Goal: Communication & Community: Answer question/provide support

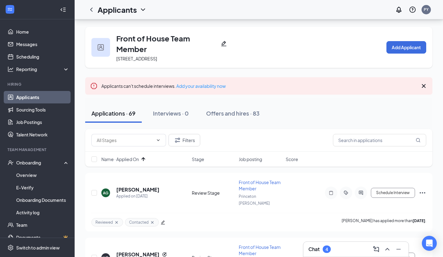
scroll to position [74, 0]
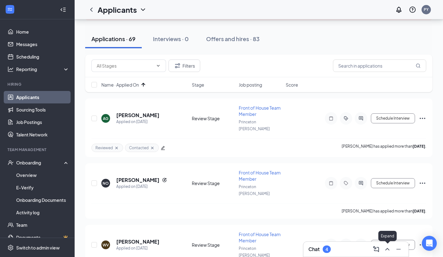
click at [391, 252] on icon "ChevronUp" at bounding box center [387, 248] width 7 height 7
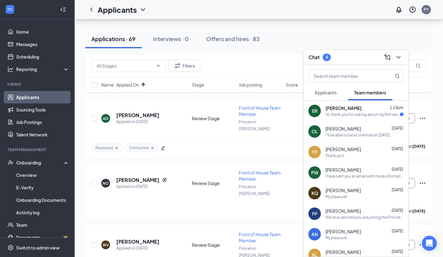
click at [346, 112] on div "Hi, thank you for asking about my first week, it was great! I am able to work t…" at bounding box center [363, 114] width 74 height 5
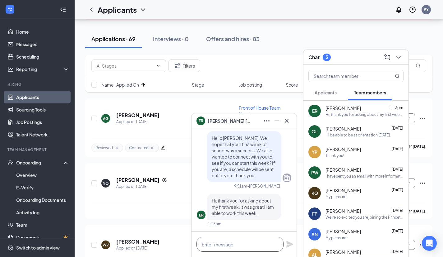
click at [224, 243] on textarea at bounding box center [240, 243] width 87 height 15
click at [328, 94] on span "Applicants" at bounding box center [326, 93] width 22 height 6
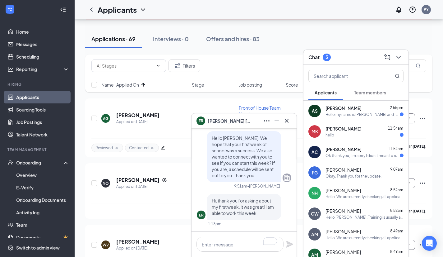
click at [374, 155] on div "Ok thank you, I'm sorry I didn't mean to rush." at bounding box center [363, 155] width 74 height 5
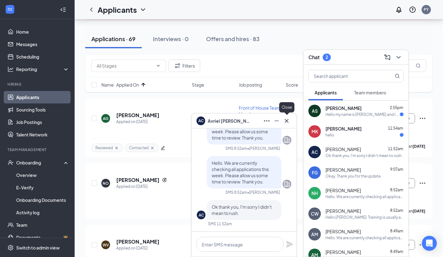
click at [287, 120] on icon "Cross" at bounding box center [287, 121] width 4 height 4
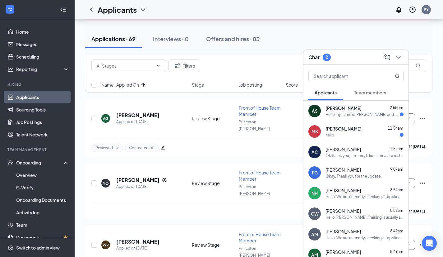
click at [337, 125] on div "MK [PERSON_NAME] 11:54am hello" at bounding box center [356, 131] width 105 height 21
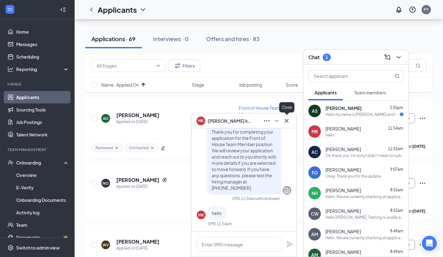
click at [287, 121] on icon "Cross" at bounding box center [287, 121] width 4 height 4
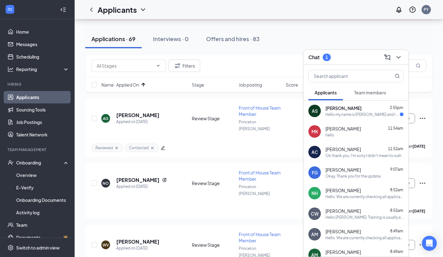
click at [352, 112] on div "Hello my name is [PERSON_NAME] and I had some questions" at bounding box center [363, 114] width 74 height 5
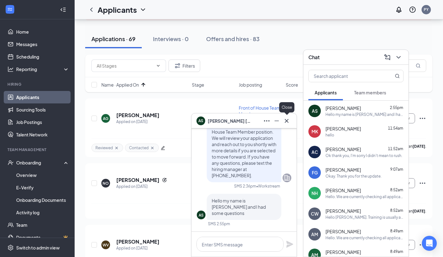
click at [286, 120] on icon "Cross" at bounding box center [287, 121] width 4 height 4
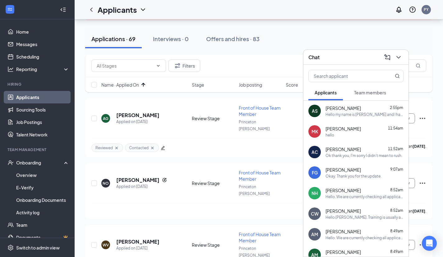
click at [369, 98] on button "Team members" at bounding box center [370, 93] width 44 height 16
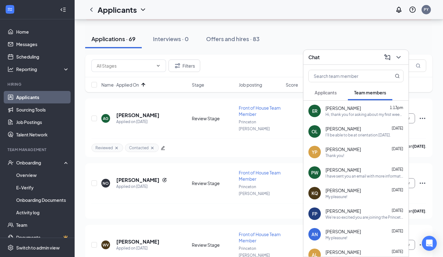
click at [358, 113] on div "Hi, thank you for asking about my first week, it was great! I am able to work t…" at bounding box center [365, 114] width 78 height 5
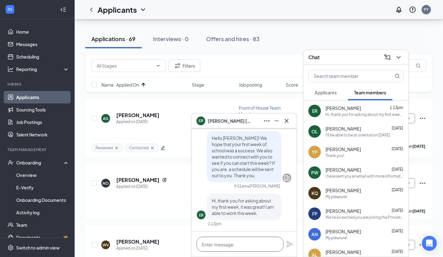
click at [234, 245] on textarea at bounding box center [240, 243] width 87 height 15
type textarea "P"
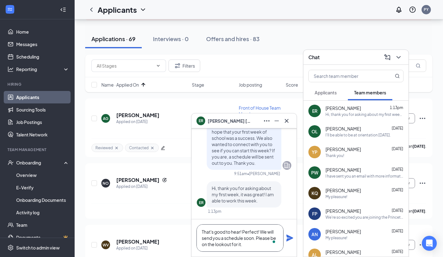
click at [249, 245] on textarea "That's good to hear! Perfect! We will send you a schedule soon. Please be on th…" at bounding box center [240, 237] width 87 height 27
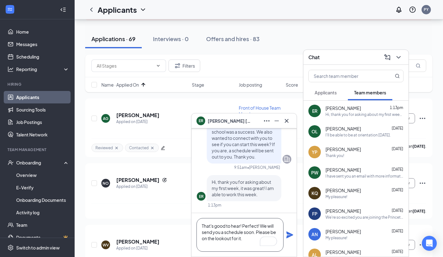
type textarea "That's good to hear! Perfect! We will send you a schedule soon. Please be on th…"
click at [291, 236] on icon "Plane" at bounding box center [289, 234] width 7 height 7
